Goal: Task Accomplishment & Management: Use online tool/utility

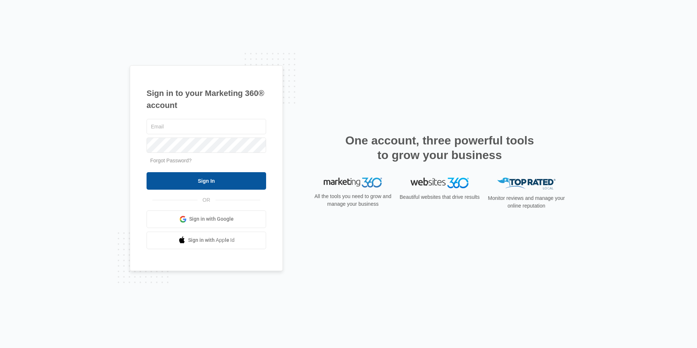
type input "[PERSON_NAME][EMAIL_ADDRESS][DOMAIN_NAME]"
click at [180, 186] on input "Sign In" at bounding box center [207, 181] width 120 height 18
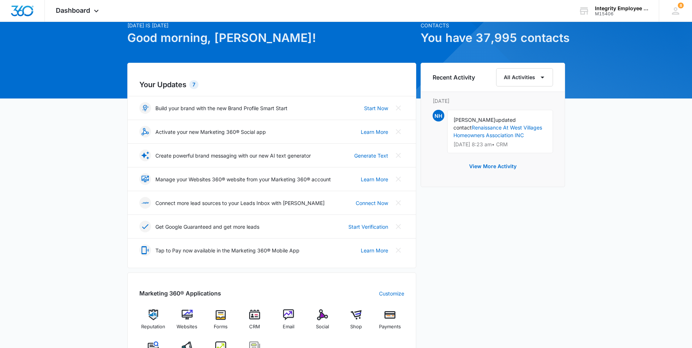
scroll to position [146, 0]
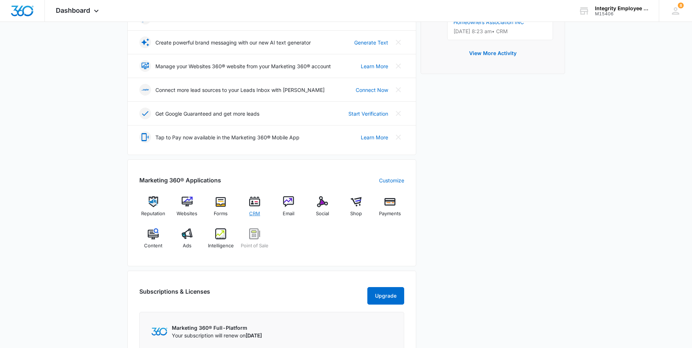
click at [254, 207] on div "CRM" at bounding box center [255, 209] width 28 height 26
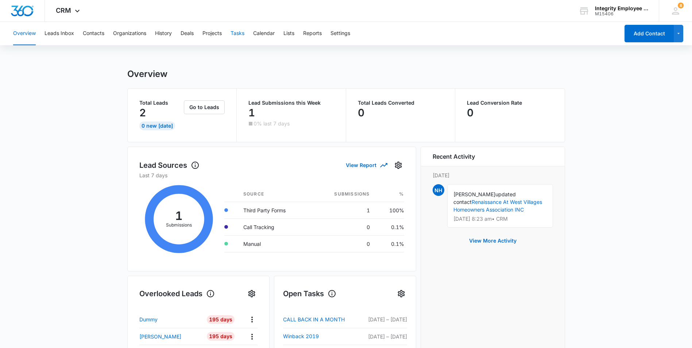
drag, startPoint x: 238, startPoint y: 33, endPoint x: 377, endPoint y: 128, distance: 168.5
click at [263, 63] on div "Overview Leads Inbox Contacts Organizations History Deals Projects Tasks Calend…" at bounding box center [346, 326] width 692 height 608
click at [241, 34] on button "Tasks" at bounding box center [237, 33] width 14 height 23
